Goal: Transaction & Acquisition: Purchase product/service

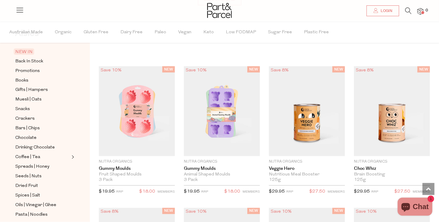
scroll to position [30, 0]
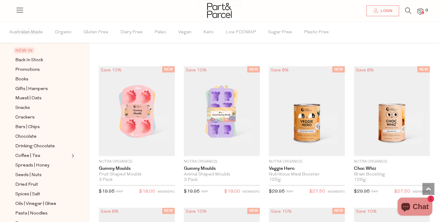
click at [70, 154] on span "Expand/Collapse Coffee | Tea" at bounding box center [72, 154] width 4 height 4
click at [30, 154] on span "Coffee | Tea" at bounding box center [27, 155] width 25 height 7
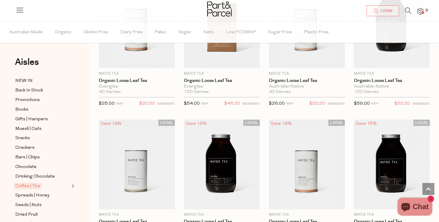
scroll to position [1527, 0]
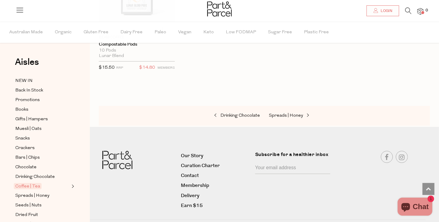
scroll to position [3252, 0]
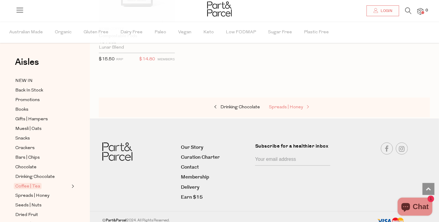
click at [296, 105] on span "Spreads | Honey" at bounding box center [286, 107] width 34 height 4
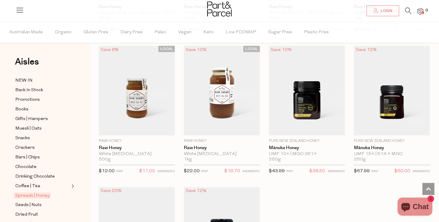
scroll to position [1587, 0]
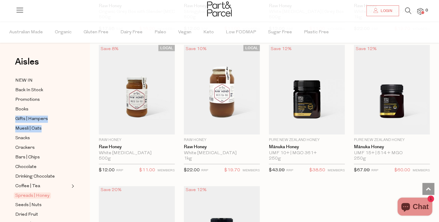
drag, startPoint x: 87, startPoint y: 104, endPoint x: 85, endPoint y: 129, distance: 25.9
click at [85, 129] on div "Aisles Clear NEW IN Back In Stock Promotions Books Gifts | Hampers Muesli | Oat…" at bounding box center [45, 122] width 90 height 200
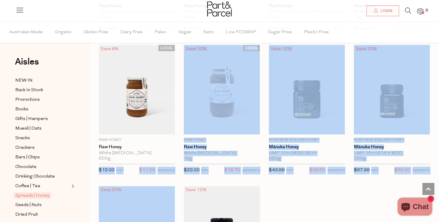
drag, startPoint x: 85, startPoint y: 129, endPoint x: 94, endPoint y: 202, distance: 73.6
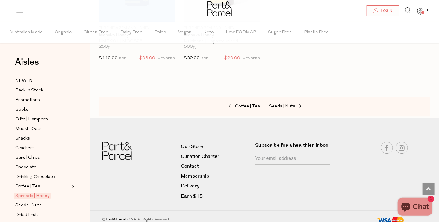
scroll to position [1842, 0]
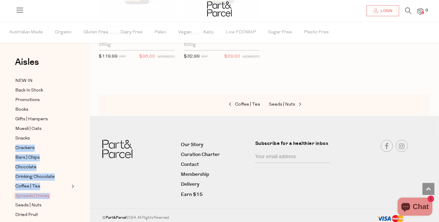
drag, startPoint x: 83, startPoint y: 197, endPoint x: 89, endPoint y: 137, distance: 60.5
click at [89, 137] on div "Aisles Clear NEW IN Back In Stock Promotions Books Gifts | Hampers Muesli | Oat…" at bounding box center [45, 122] width 90 height 200
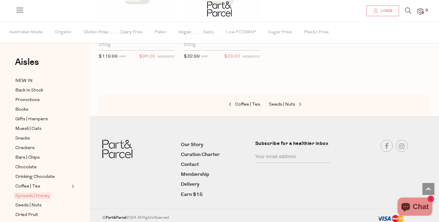
drag, startPoint x: 89, startPoint y: 137, endPoint x: 83, endPoint y: 52, distance: 84.9
click at [83, 52] on div "Aisles Clear NEW IN Back In Stock Promotions Books Gifts | Hampers Muesli | Oat…" at bounding box center [45, 122] width 90 height 200
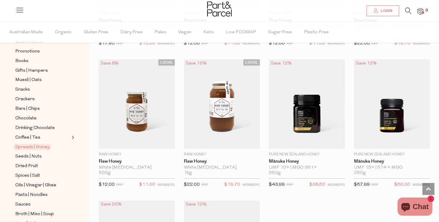
scroll to position [90, 0]
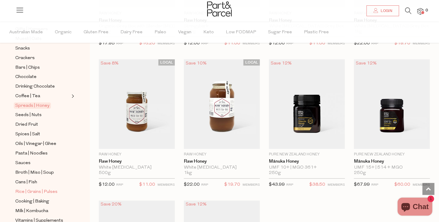
click at [37, 191] on span "Rice | Grains | Pulses" at bounding box center [36, 191] width 42 height 7
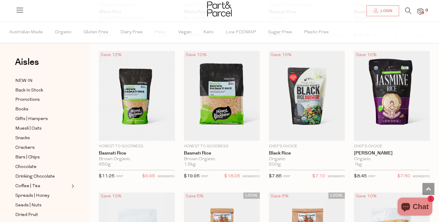
scroll to position [449, 0]
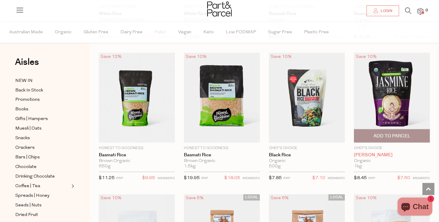
click at [376, 155] on link "[PERSON_NAME]" at bounding box center [392, 154] width 76 height 5
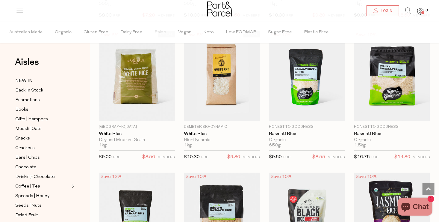
scroll to position [329, 0]
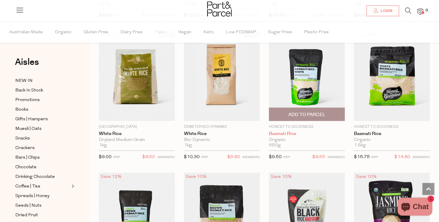
click at [291, 132] on link "Basmati Rice" at bounding box center [307, 133] width 76 height 5
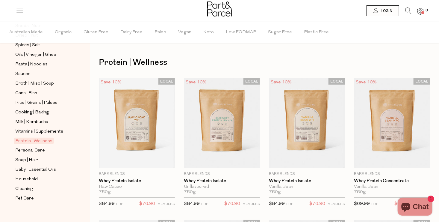
scroll to position [180, 0]
click at [35, 100] on span "Rice | Grains | Pulses" at bounding box center [36, 102] width 42 height 7
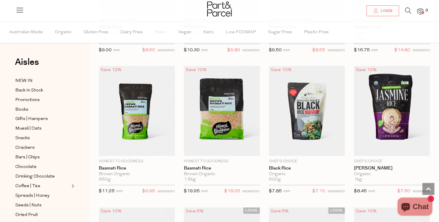
scroll to position [449, 0]
